Goal: Check status: Check status

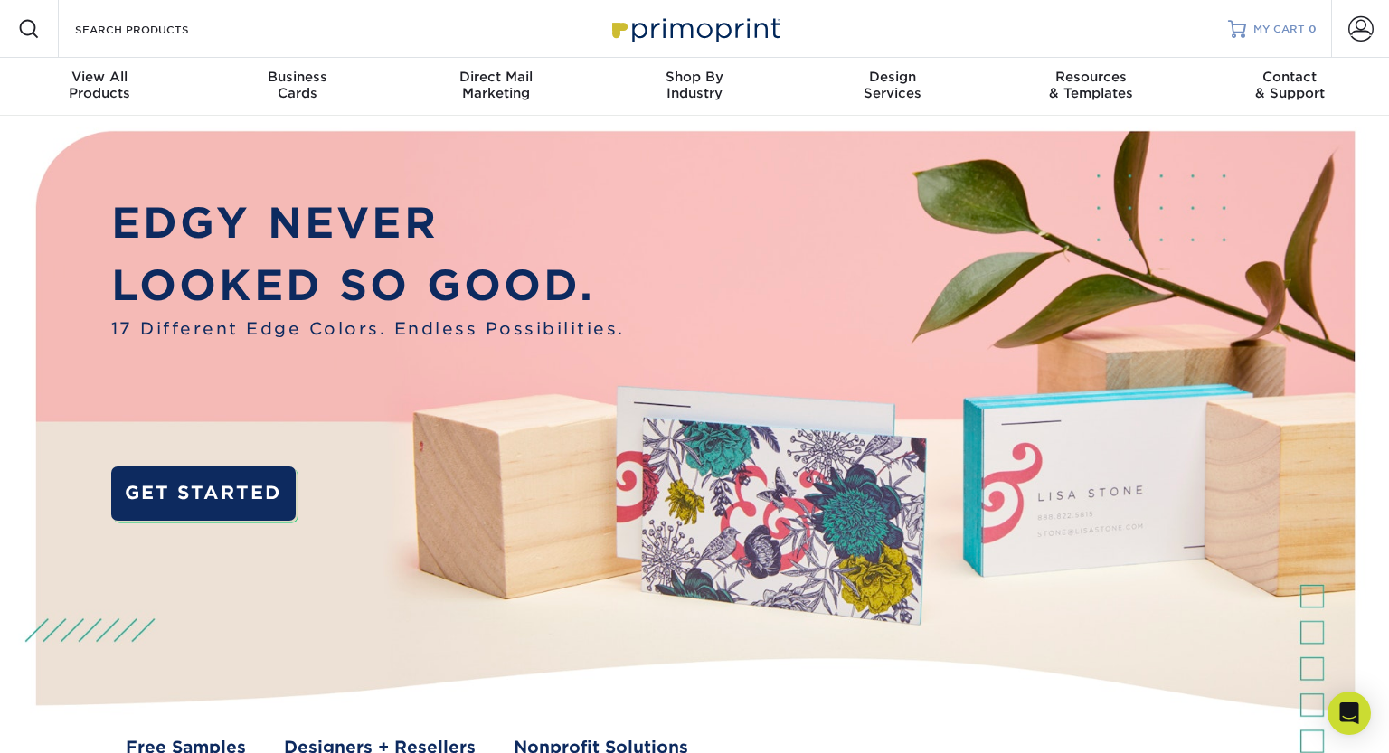
click at [1286, 30] on span "MY CART" at bounding box center [1279, 29] width 52 height 15
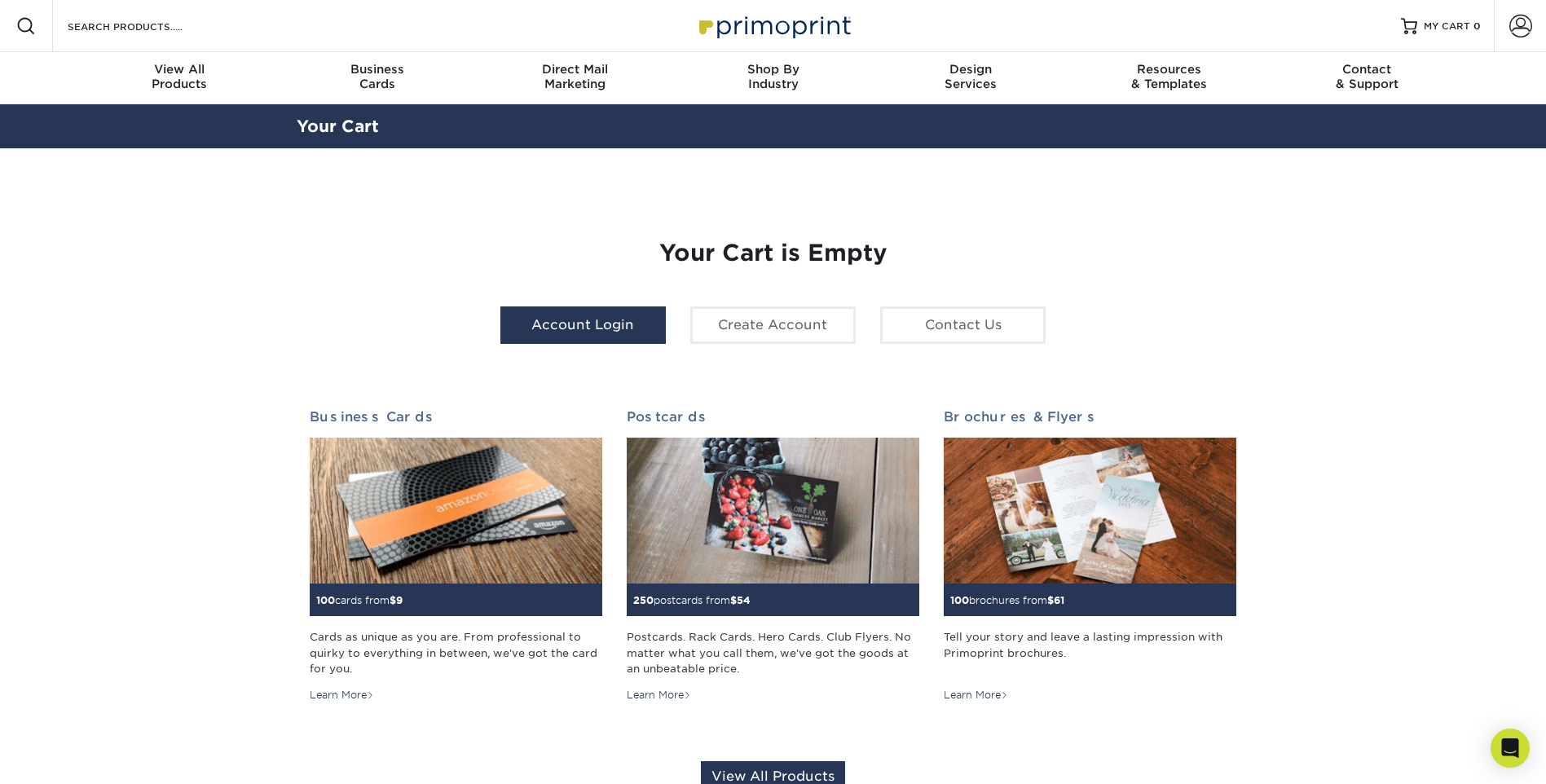
click at [590, 328] on link "Account Login" at bounding box center [583, 325] width 166 height 38
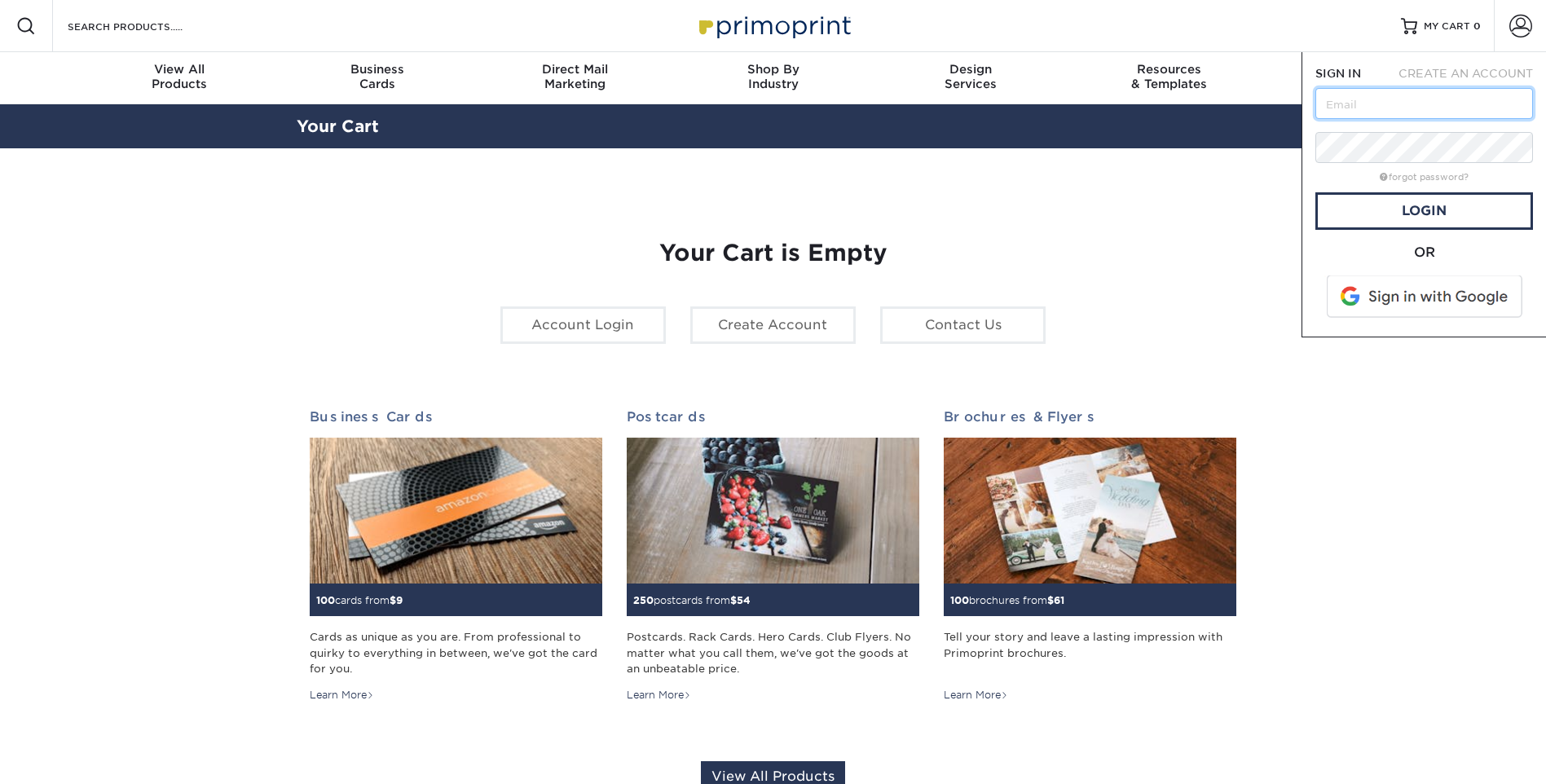
click at [1354, 96] on input "text" at bounding box center [1423, 104] width 217 height 31
type input "asolano@creativesecurity.com"
click at [1367, 205] on link "Login" at bounding box center [1423, 211] width 217 height 38
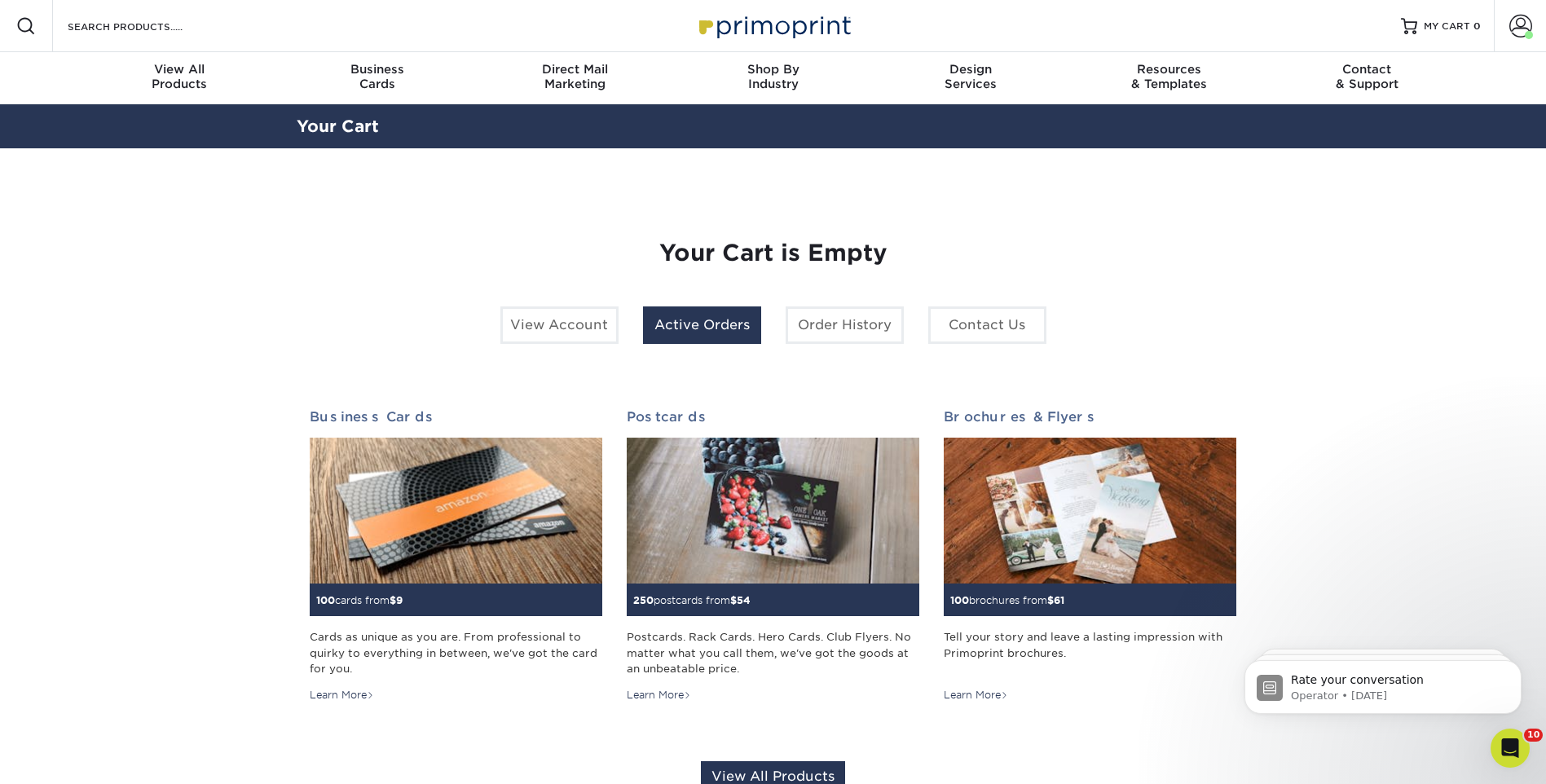
click at [731, 326] on link "Active Orders" at bounding box center [701, 325] width 118 height 38
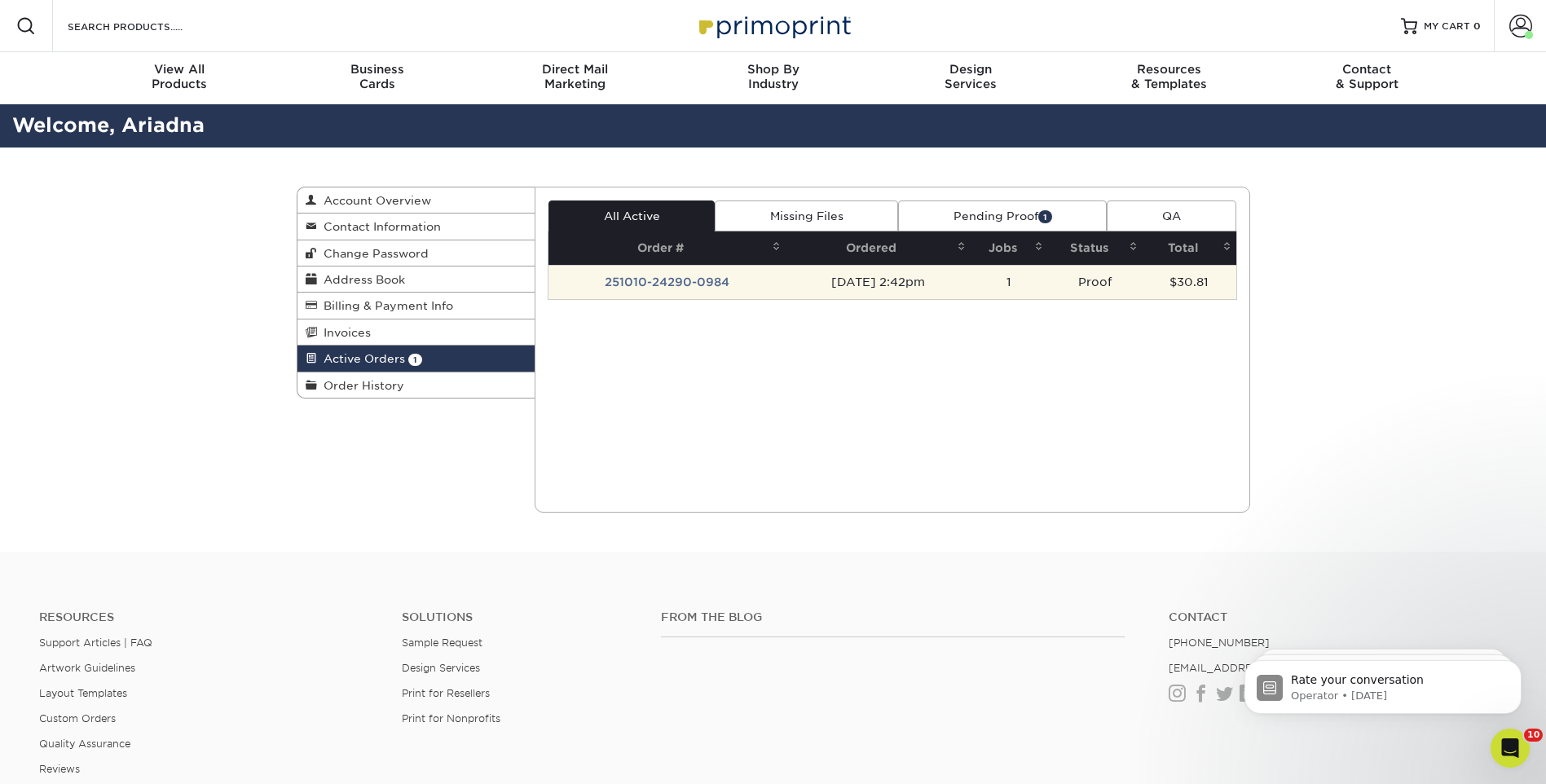
click at [674, 285] on td "251010-24290-0984" at bounding box center [666, 282] width 237 height 34
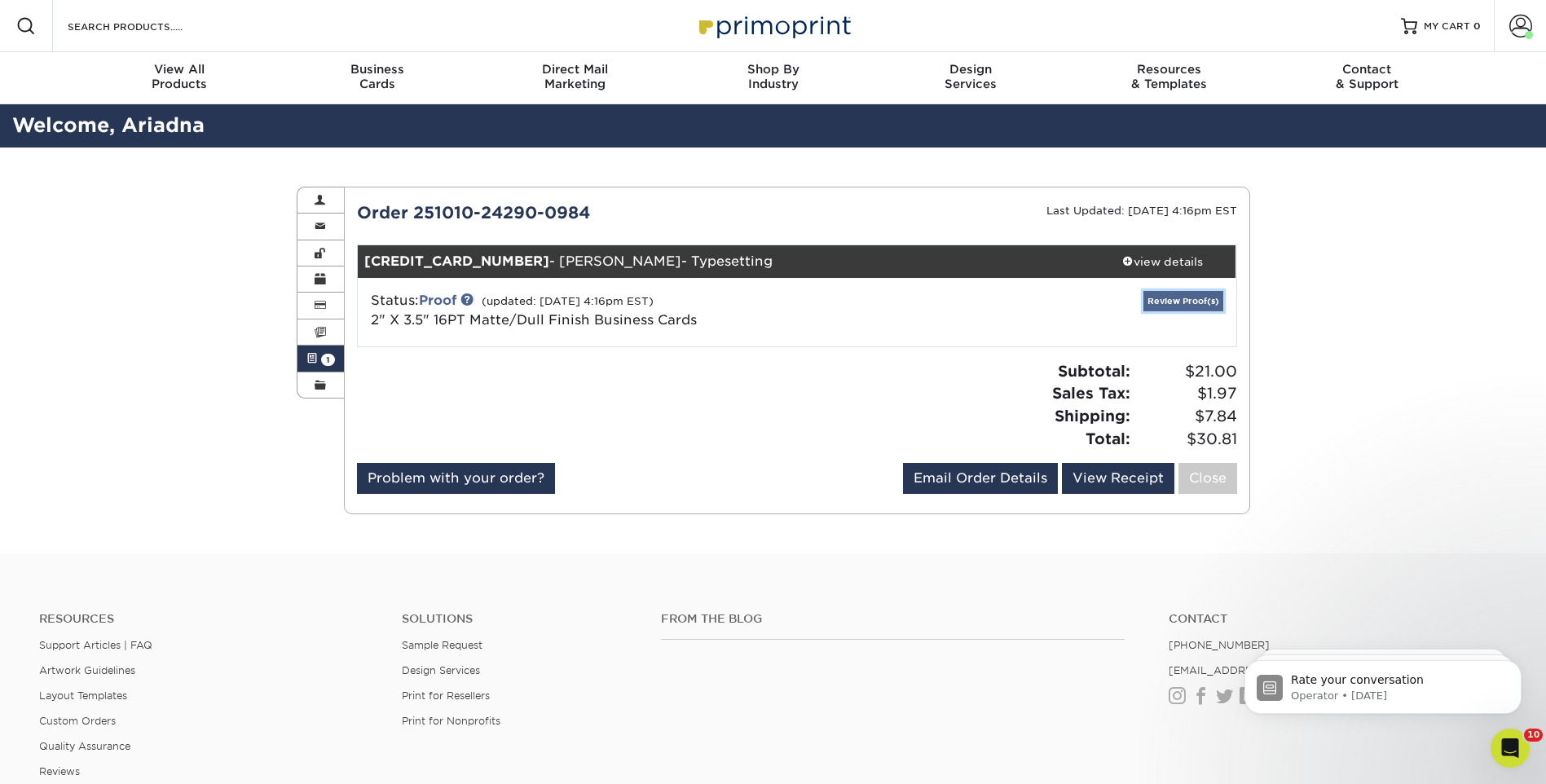
click at [1176, 309] on link "Review Proof(s)" at bounding box center [1183, 301] width 80 height 21
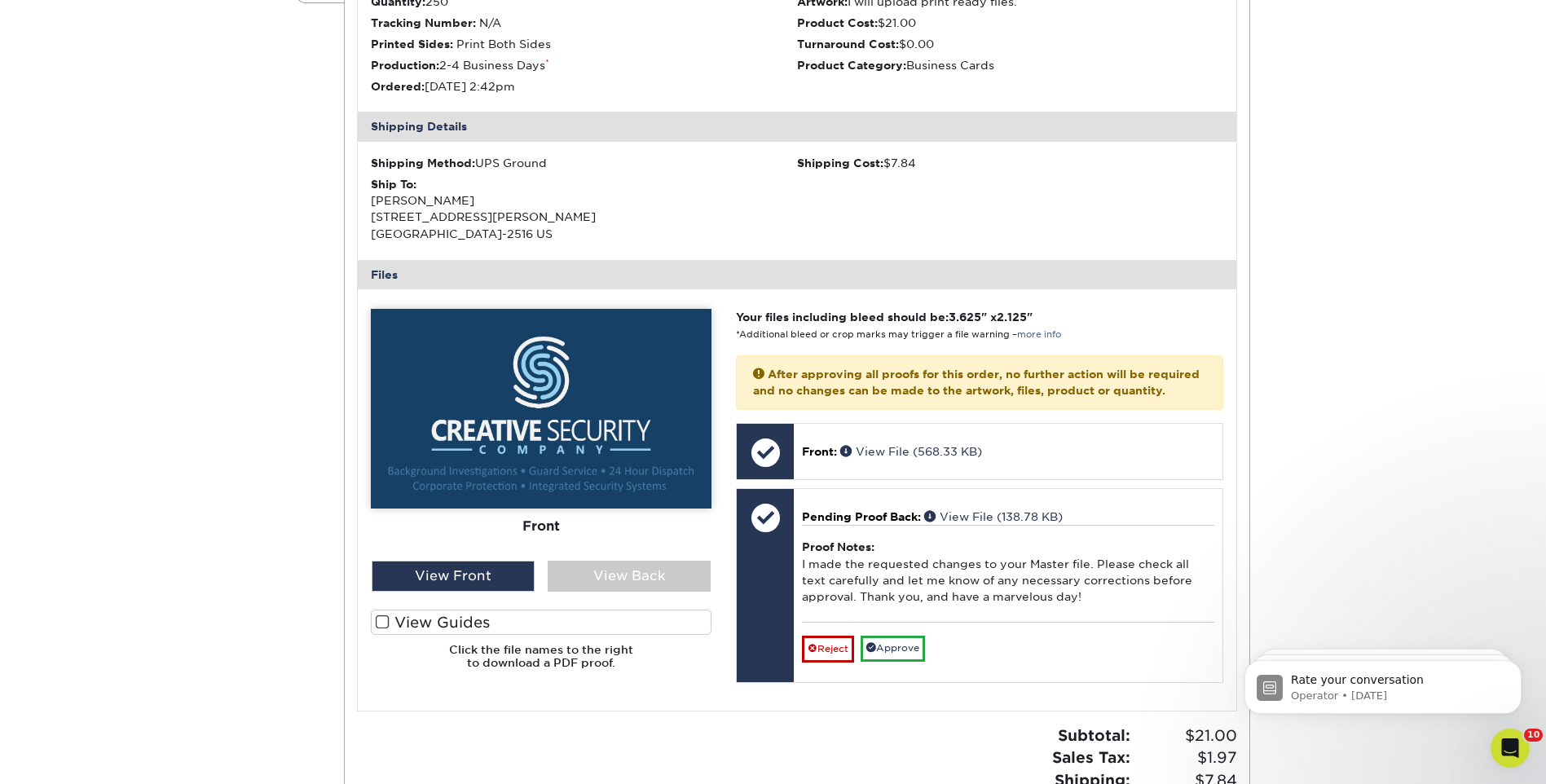
scroll to position [488, 0]
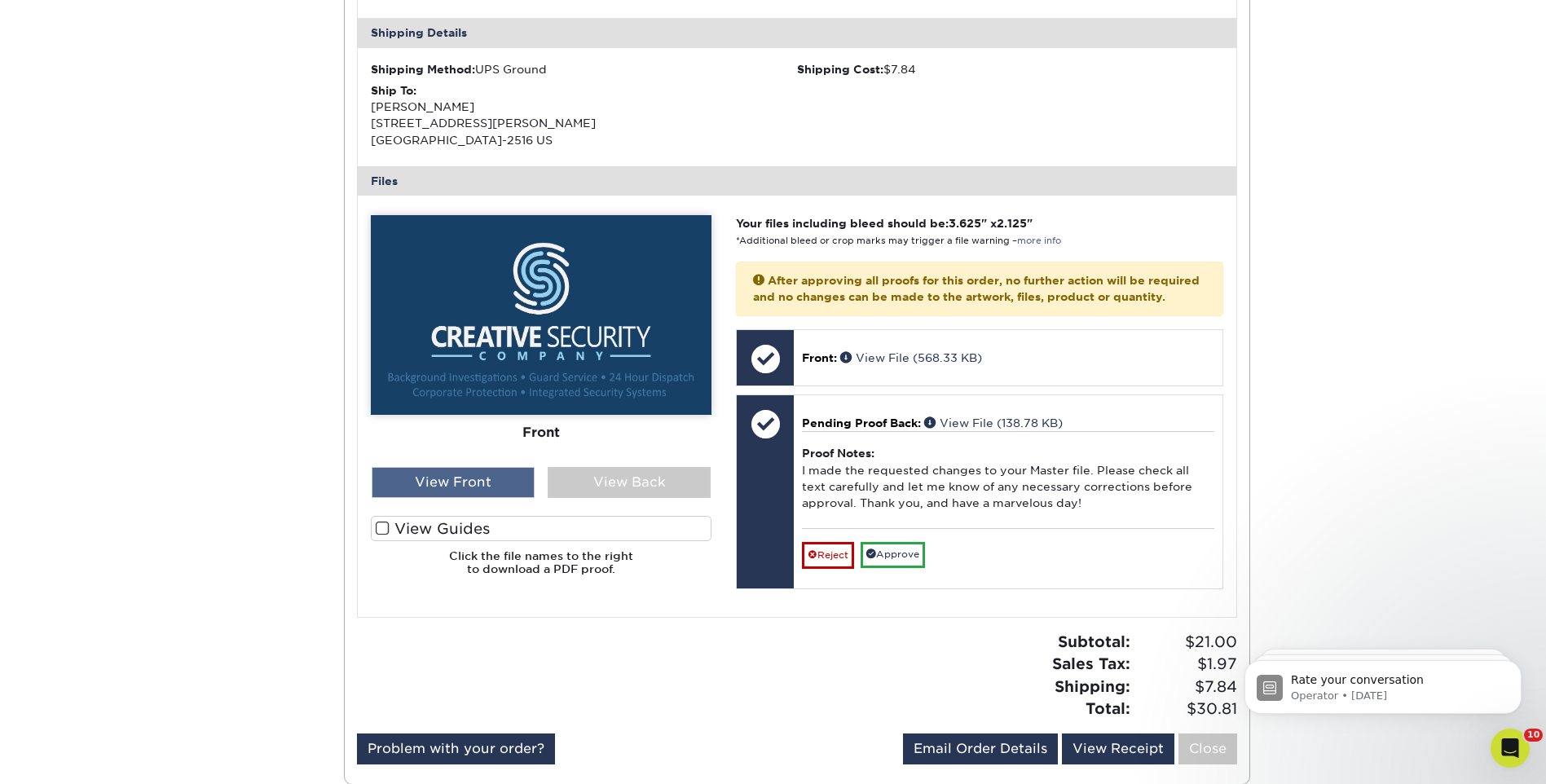
click at [463, 489] on div "View Front" at bounding box center [453, 482] width 163 height 31
click at [606, 486] on div "View Back" at bounding box center [629, 482] width 163 height 31
